Goal: Information Seeking & Learning: Find contact information

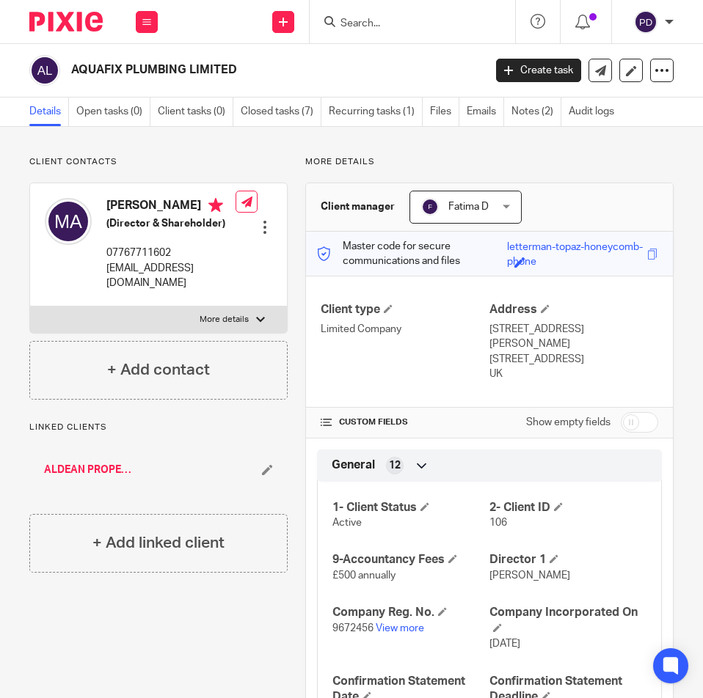
scroll to position [147, 0]
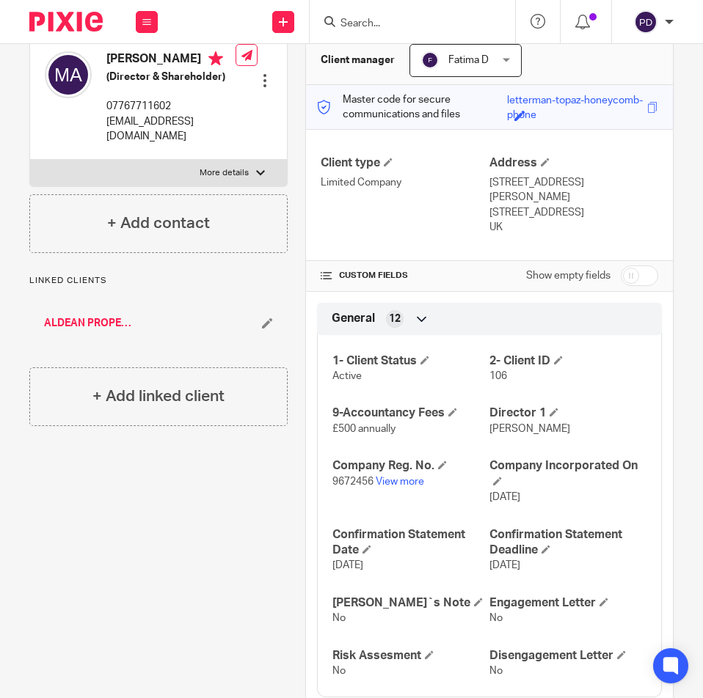
click at [374, 21] on input "Search" at bounding box center [405, 24] width 132 height 13
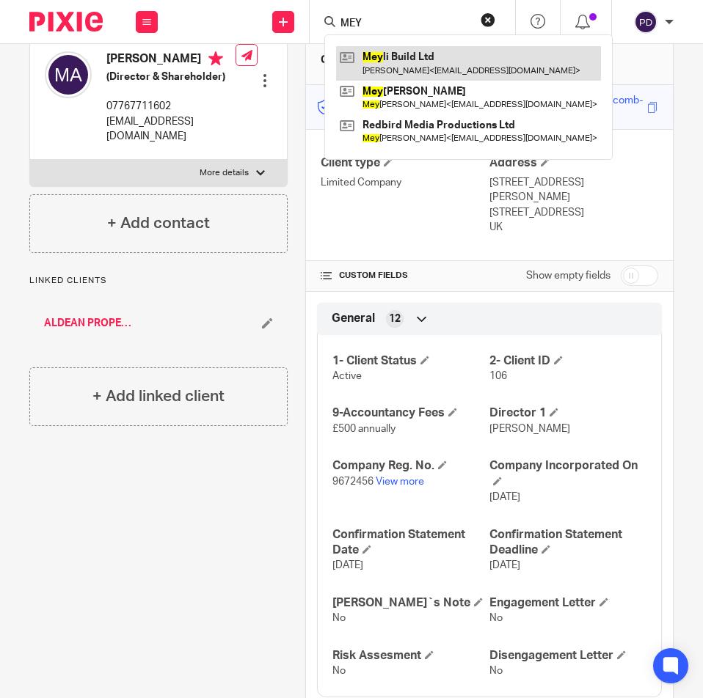
type input "MEY"
click at [395, 65] on link at bounding box center [468, 63] width 265 height 34
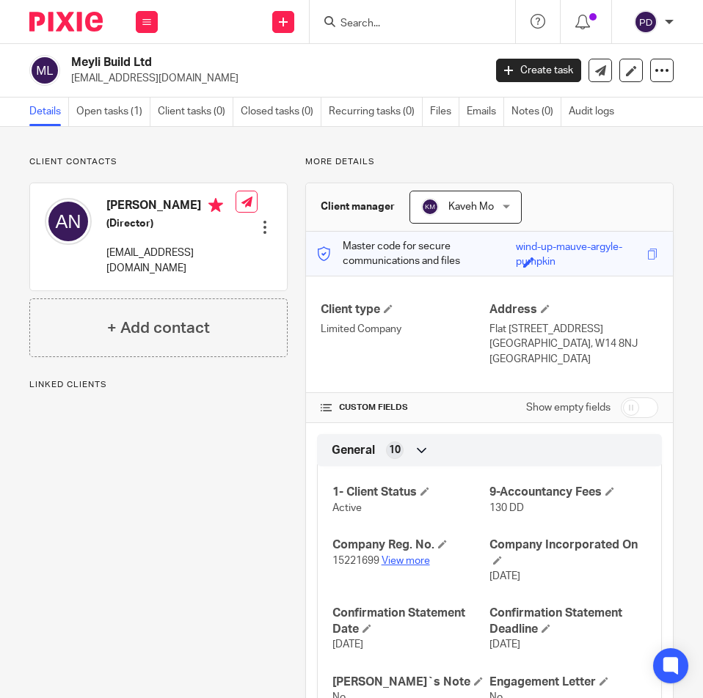
click at [387, 566] on link "View more" at bounding box center [405, 561] width 48 height 10
drag, startPoint x: 126, startPoint y: 276, endPoint x: 103, endPoint y: 256, distance: 30.2
click at [103, 256] on div "Ali Noralipory (Director) ali.noralipory94@gmail.com" at bounding box center [140, 237] width 191 height 92
copy p "[EMAIL_ADDRESS][DOMAIN_NAME]"
drag, startPoint x: 563, startPoint y: 359, endPoint x: 520, endPoint y: 357, distance: 43.3
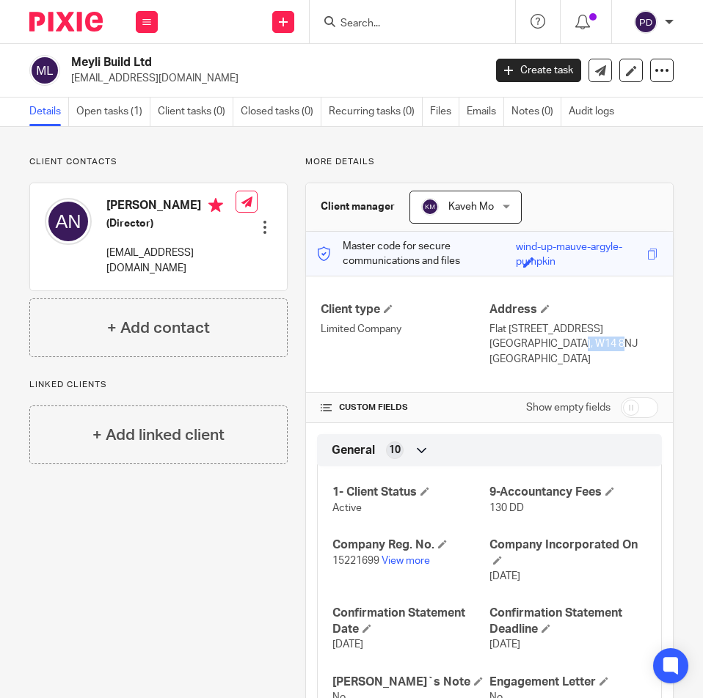
click at [520, 351] on p "London, W14 8NJ" at bounding box center [573, 344] width 169 height 15
copy p "W14 8NJ"
click at [395, 19] on input "Search" at bounding box center [405, 24] width 132 height 13
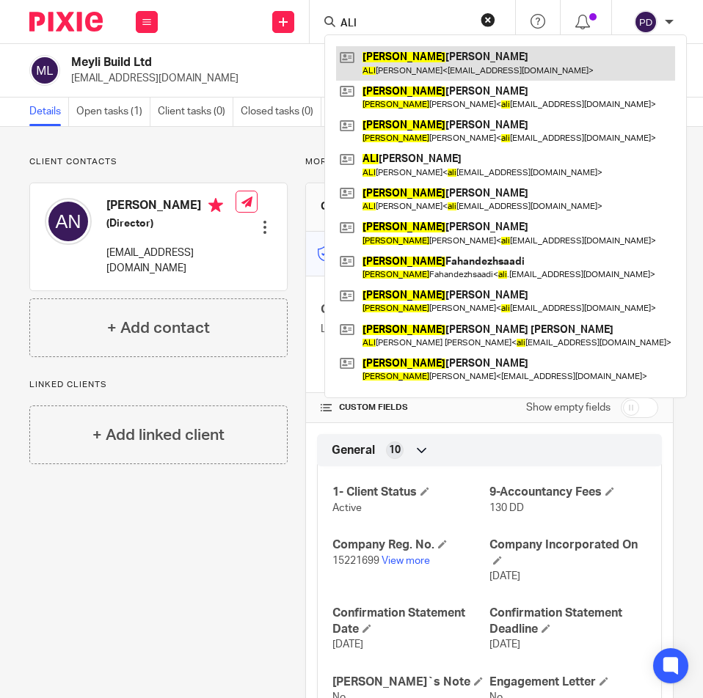
type input "ALI"
click at [401, 65] on link at bounding box center [505, 63] width 339 height 34
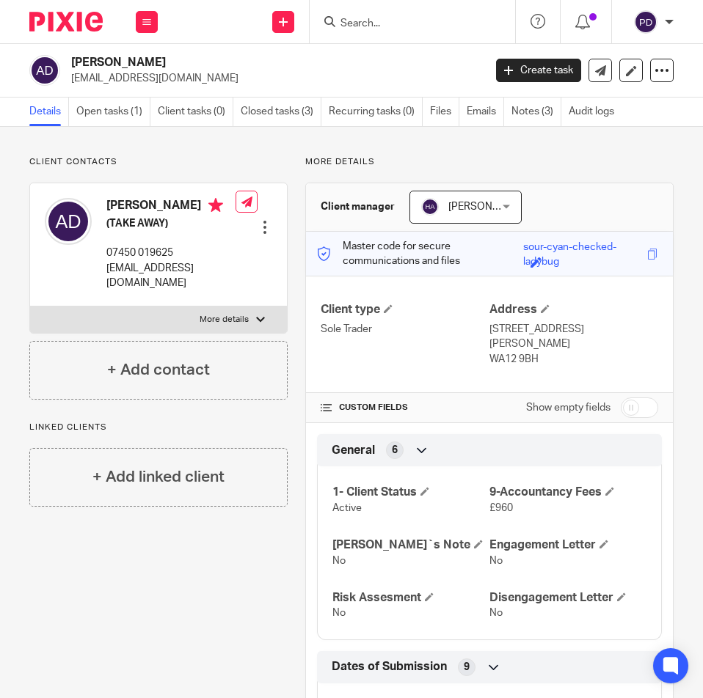
click at [241, 315] on p "More details" at bounding box center [223, 320] width 49 height 12
click at [30, 307] on input "More details" at bounding box center [29, 306] width 1 height 1
checkbox input "true"
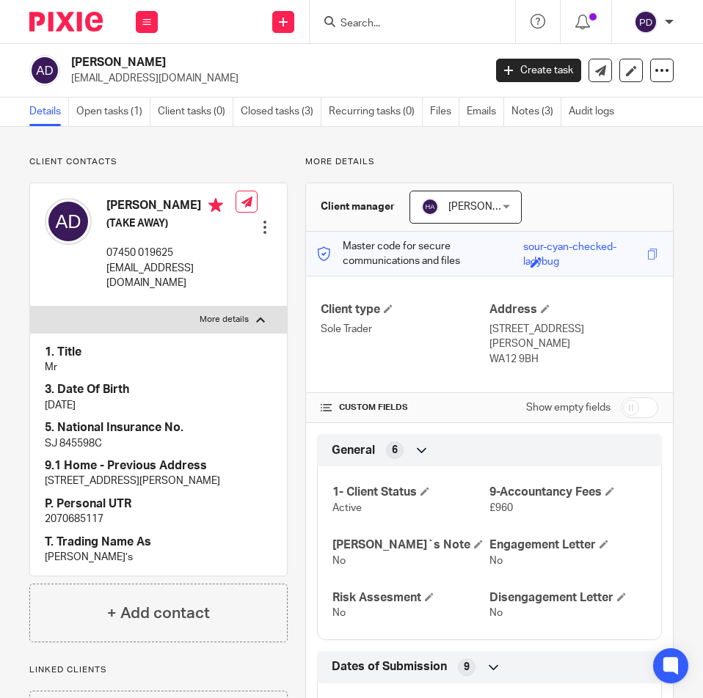
click at [59, 527] on p "2070685117" at bounding box center [158, 519] width 227 height 15
copy div "2070685117"
click at [344, 20] on input "Search" at bounding box center [405, 24] width 132 height 13
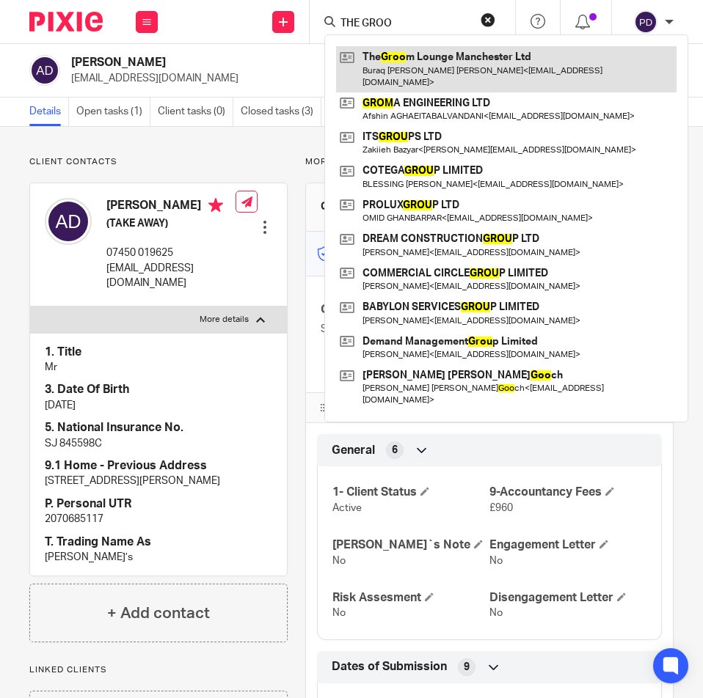
type input "THE GROO"
click at [410, 66] on link at bounding box center [506, 68] width 340 height 45
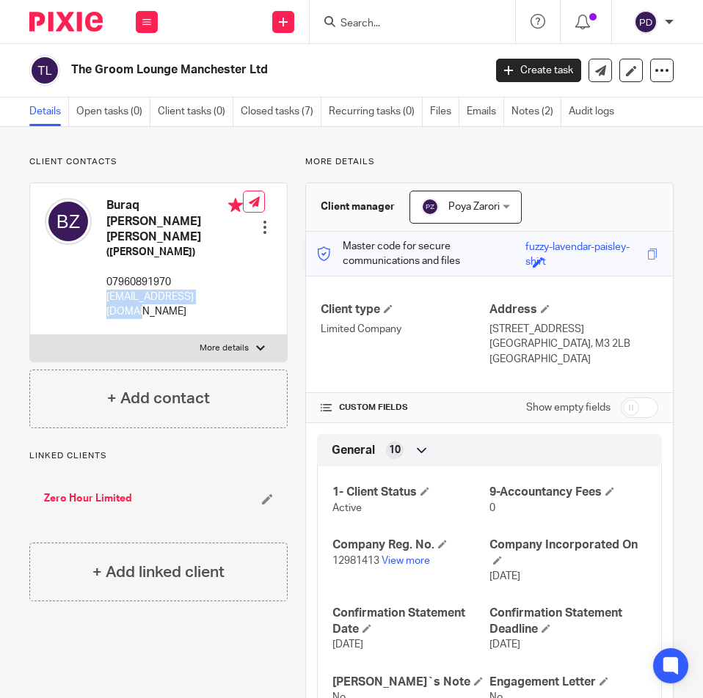
drag, startPoint x: 216, startPoint y: 293, endPoint x: 109, endPoint y: 302, distance: 107.5
click at [109, 302] on p "buraq.alz24@gmail.com" at bounding box center [174, 305] width 136 height 30
copy p "buraq.alz24@gmail.com"
click at [373, 28] on input "Search" at bounding box center [405, 24] width 132 height 13
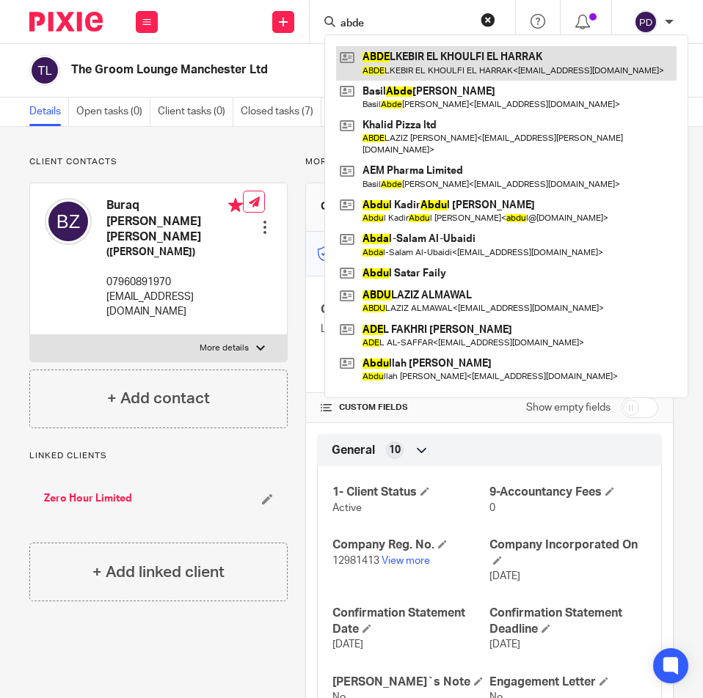
type input "abde"
click at [393, 60] on link at bounding box center [506, 63] width 340 height 34
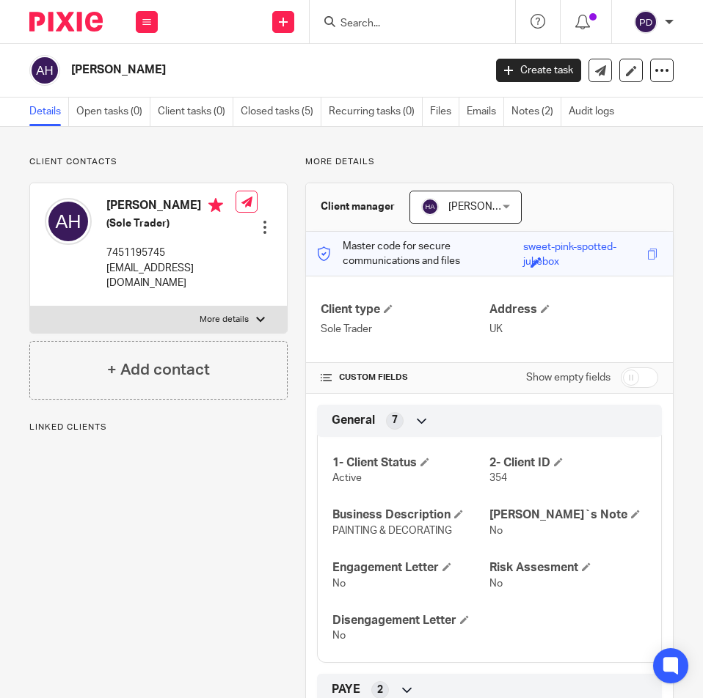
click at [247, 333] on label "More details" at bounding box center [158, 320] width 257 height 26
click at [30, 307] on input "More details" at bounding box center [29, 306] width 1 height 1
checkbox input "true"
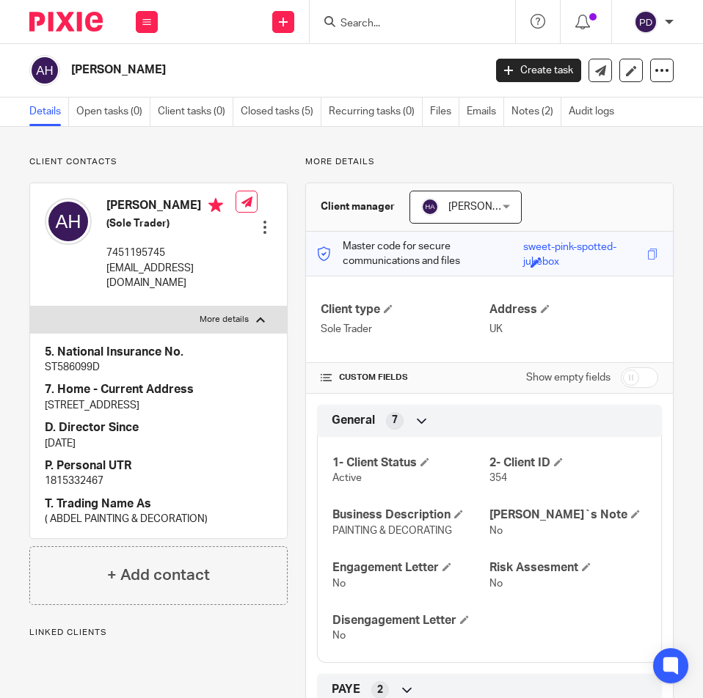
click at [81, 488] on p "1815332467" at bounding box center [158, 481] width 227 height 15
copy p "1815332467"
drag, startPoint x: 634, startPoint y: 384, endPoint x: 577, endPoint y: 411, distance: 62.7
click at [632, 384] on input "checkbox" at bounding box center [638, 377] width 37 height 21
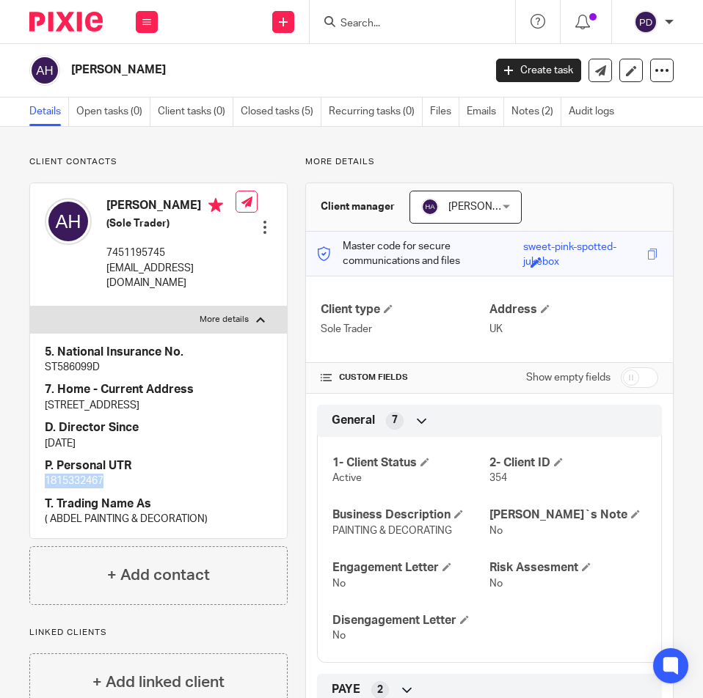
checkbox input "true"
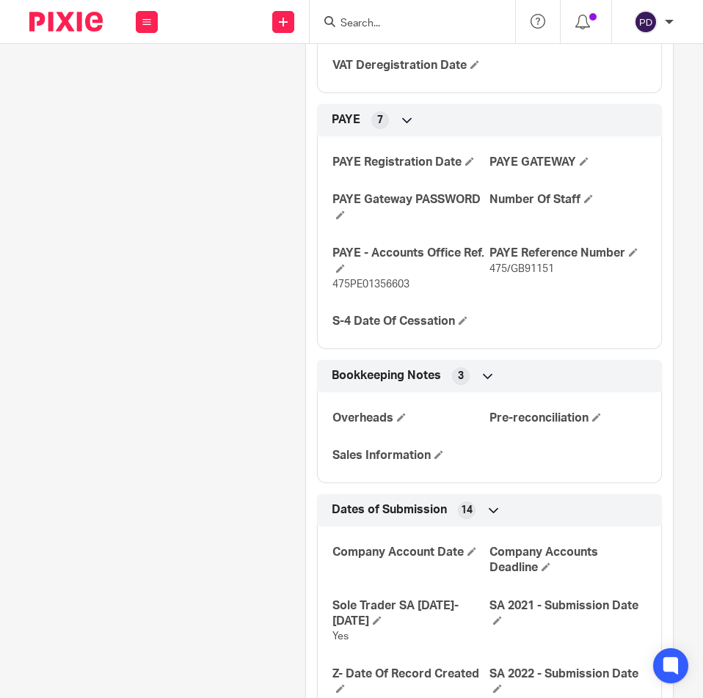
scroll to position [1963, 0]
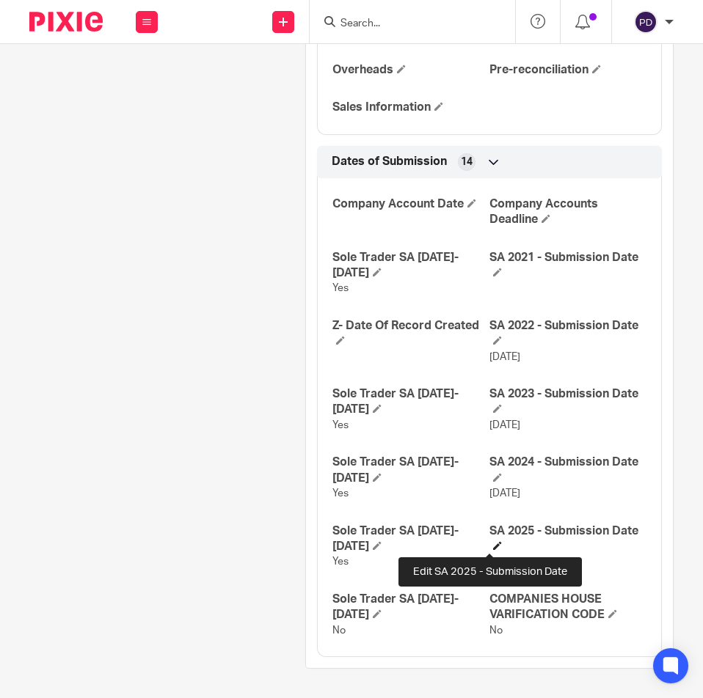
click at [493, 543] on span at bounding box center [497, 545] width 9 height 9
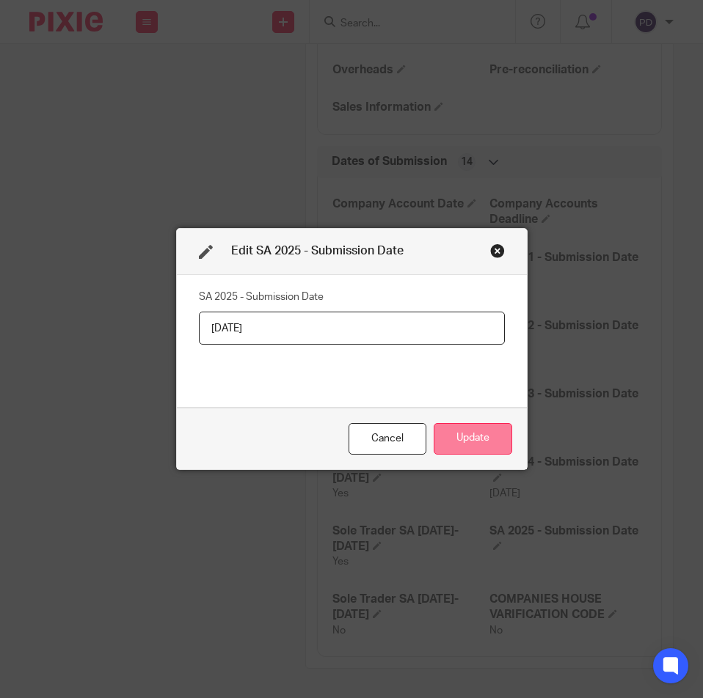
type input "[DATE]"
click at [443, 451] on button "Update" at bounding box center [472, 439] width 78 height 32
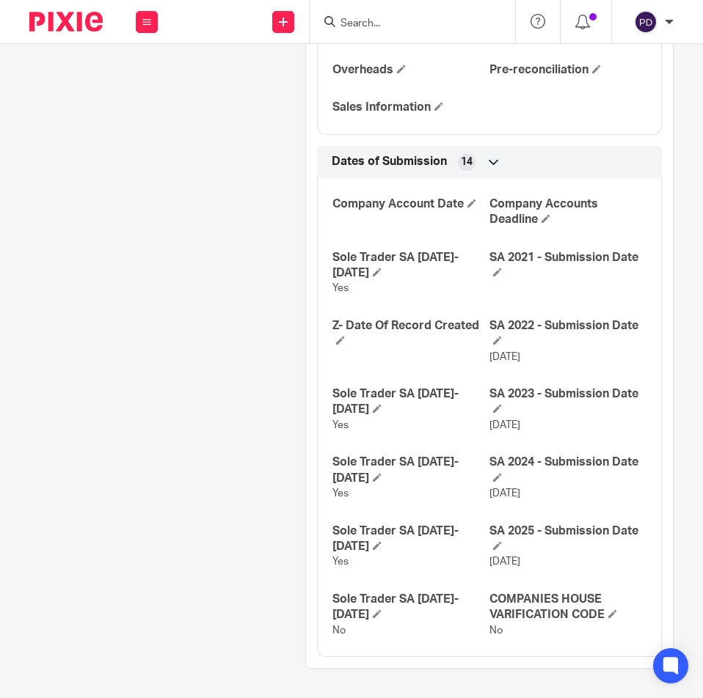
click at [420, 28] on input "Search" at bounding box center [405, 24] width 132 height 13
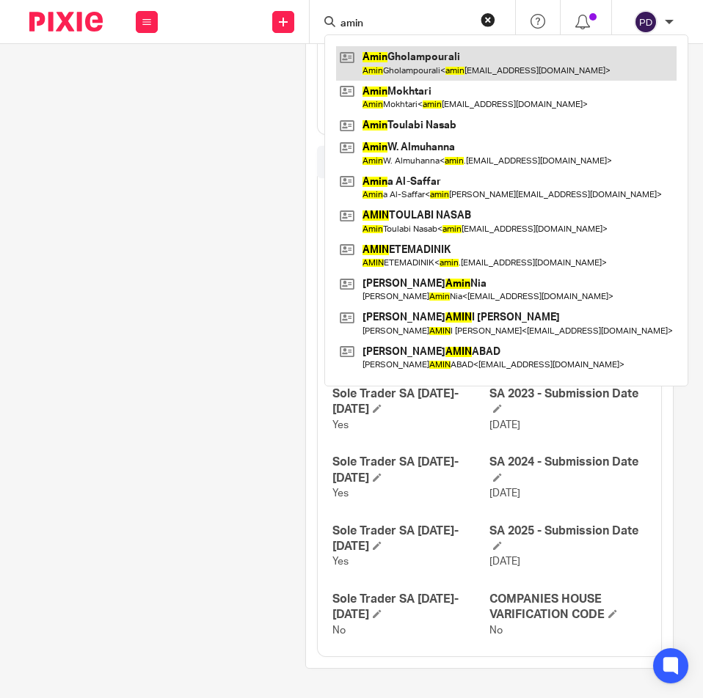
type input "amin"
click at [411, 56] on link at bounding box center [506, 63] width 340 height 34
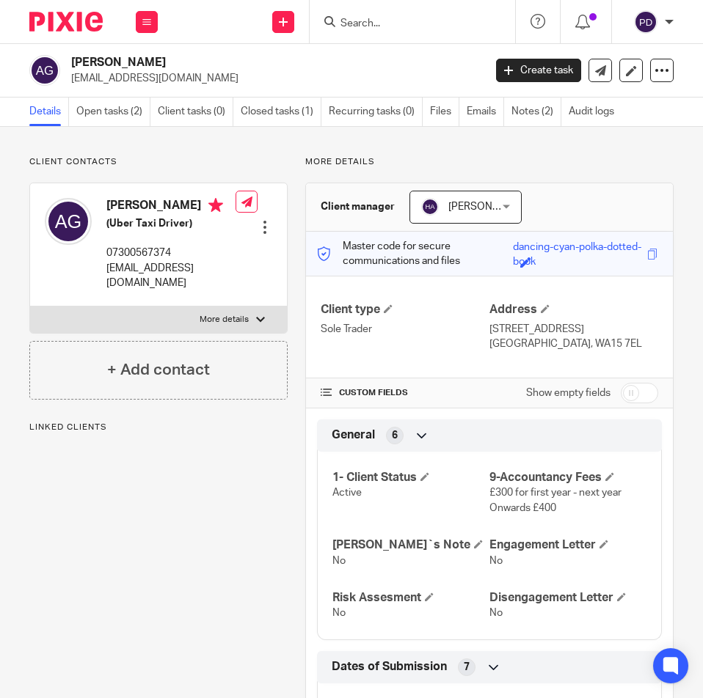
click at [241, 326] on p "More details" at bounding box center [223, 320] width 49 height 12
click at [30, 307] on input "More details" at bounding box center [29, 306] width 1 height 1
checkbox input "true"
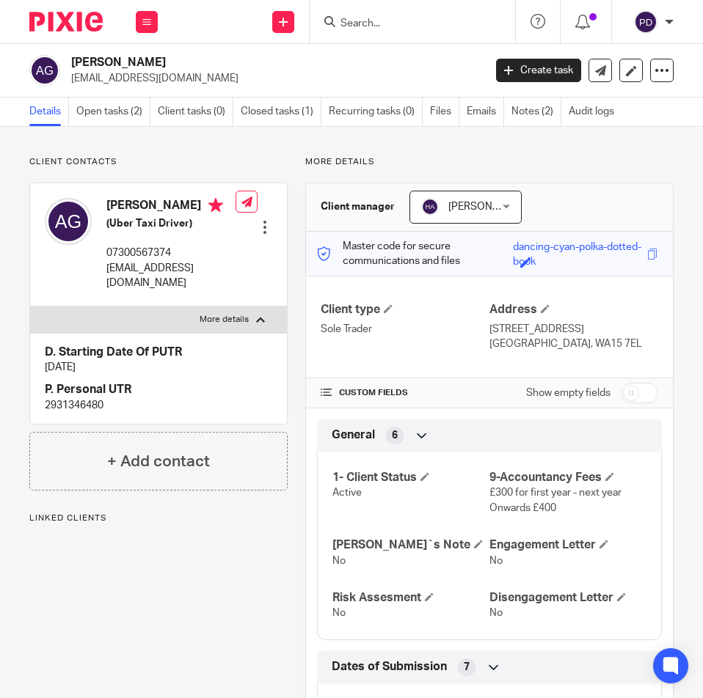
click at [83, 413] on p "2931346480" at bounding box center [158, 405] width 227 height 15
copy p "2931346480"
click at [634, 398] on input "checkbox" at bounding box center [638, 393] width 37 height 21
checkbox input "true"
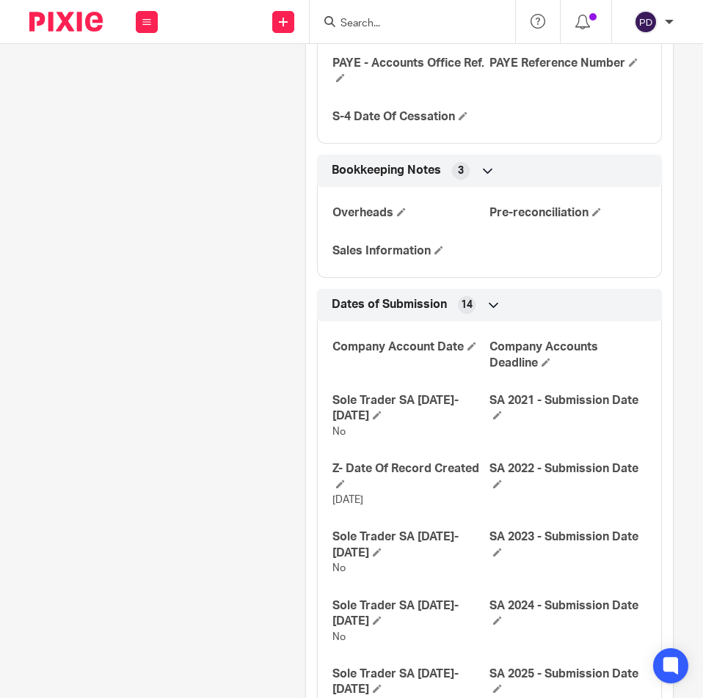
scroll to position [1977, 0]
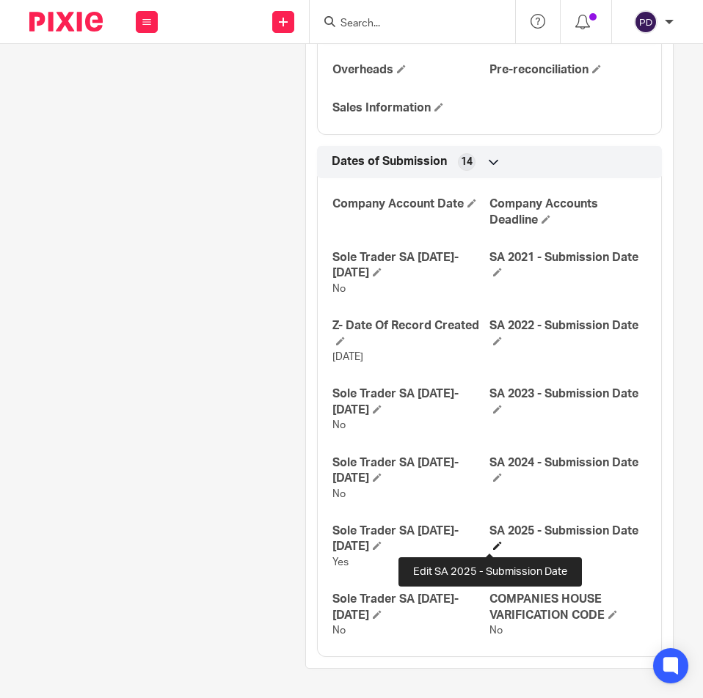
click at [493, 546] on span at bounding box center [497, 545] width 9 height 9
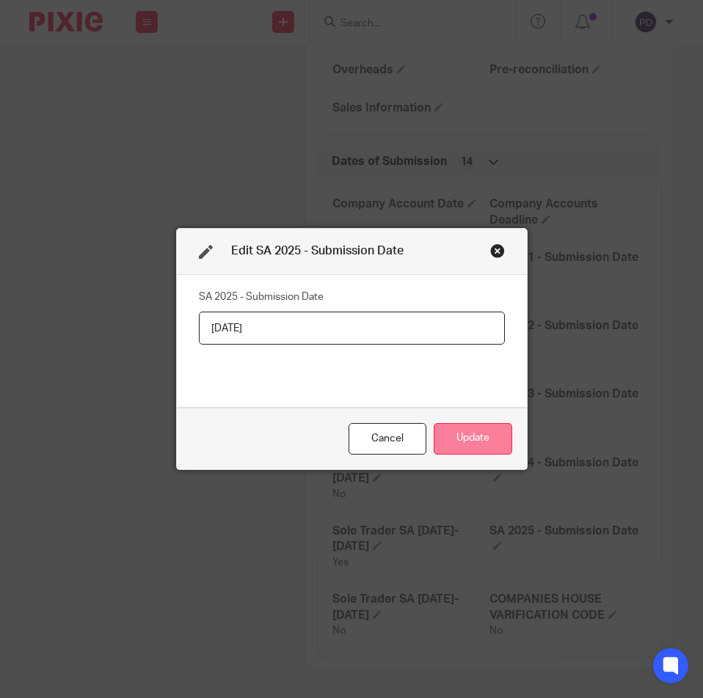
type input "11/08/2025"
click at [456, 435] on button "Update" at bounding box center [472, 439] width 78 height 32
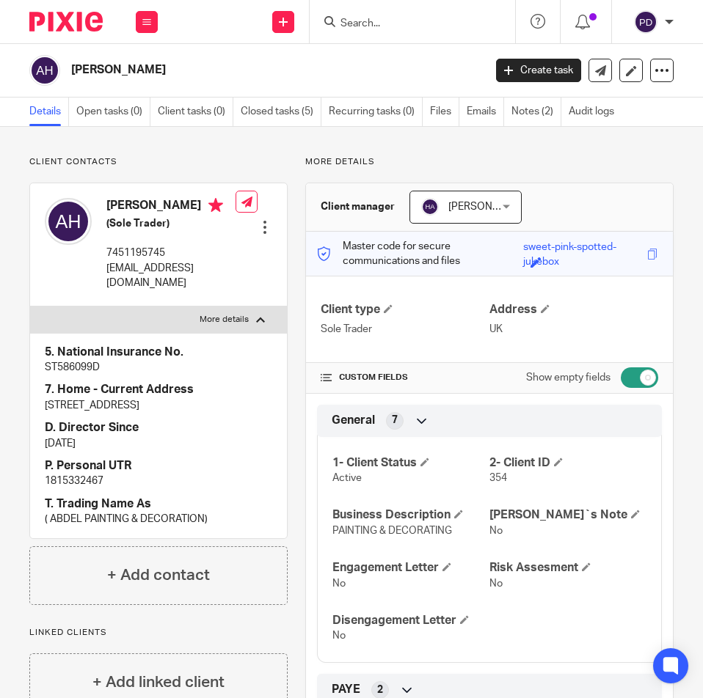
click at [373, 24] on input "Search" at bounding box center [405, 24] width 132 height 13
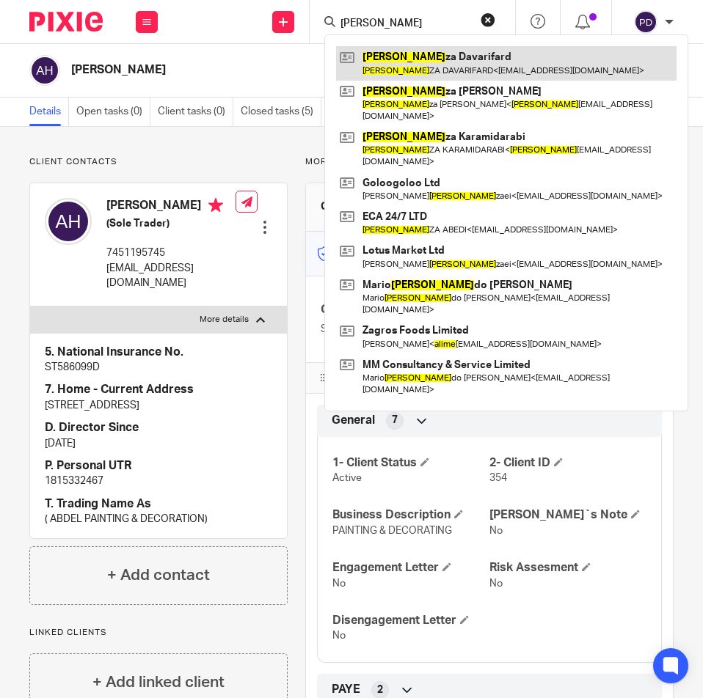
type input "[PERSON_NAME]"
click at [400, 60] on link at bounding box center [506, 63] width 340 height 34
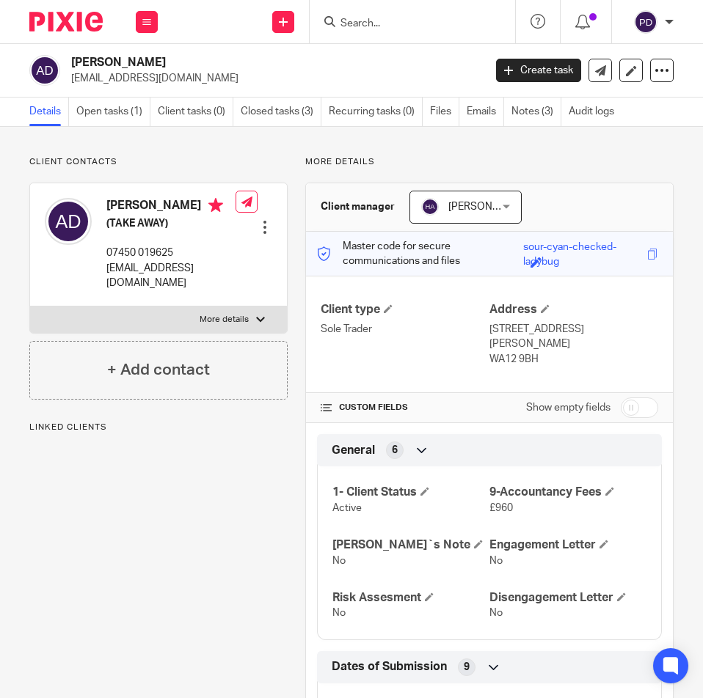
click at [256, 315] on div at bounding box center [260, 319] width 9 height 9
click at [30, 307] on input "More details" at bounding box center [29, 306] width 1 height 1
checkbox input "true"
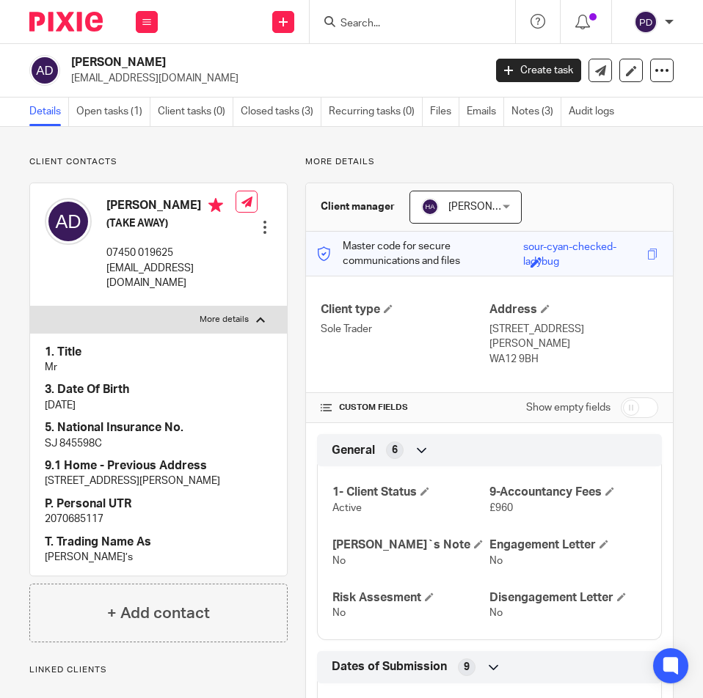
click at [84, 527] on p "2070685117" at bounding box center [158, 519] width 227 height 15
copy p "2070685117"
